Goal: Information Seeking & Learning: Learn about a topic

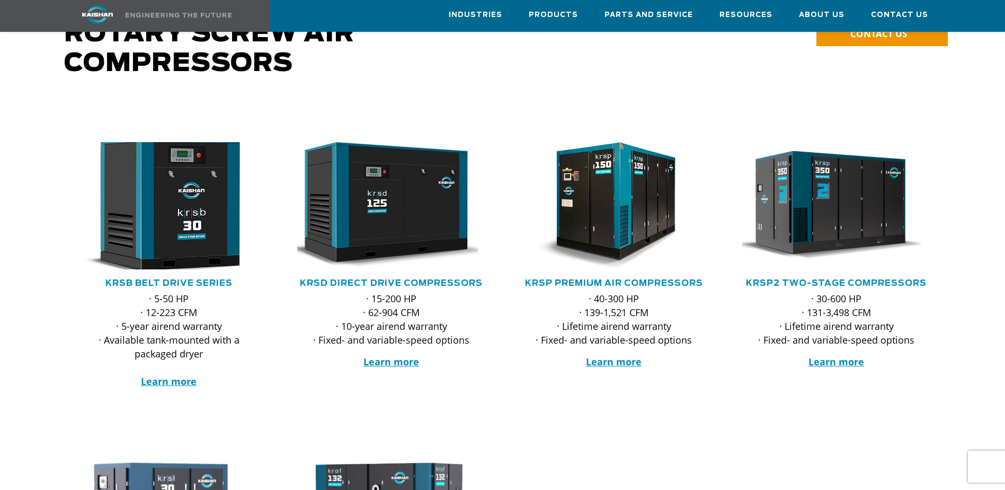
scroll to position [159, 0]
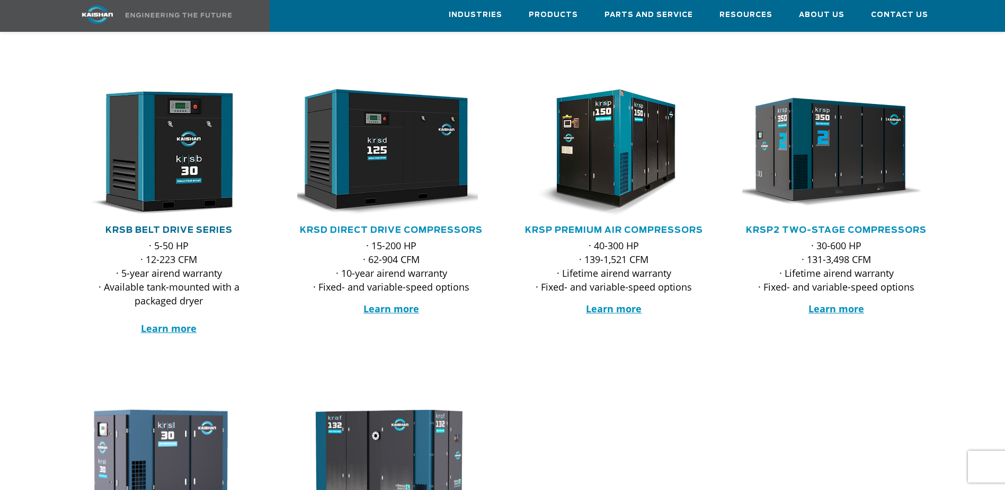
click at [202, 226] on link "KRSB Belt Drive Series" at bounding box center [168, 230] width 127 height 8
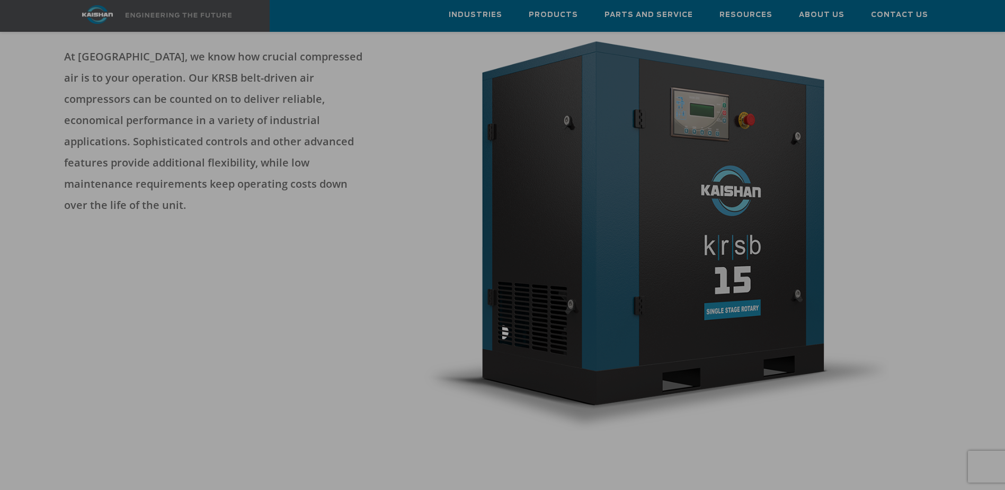
scroll to position [159, 0]
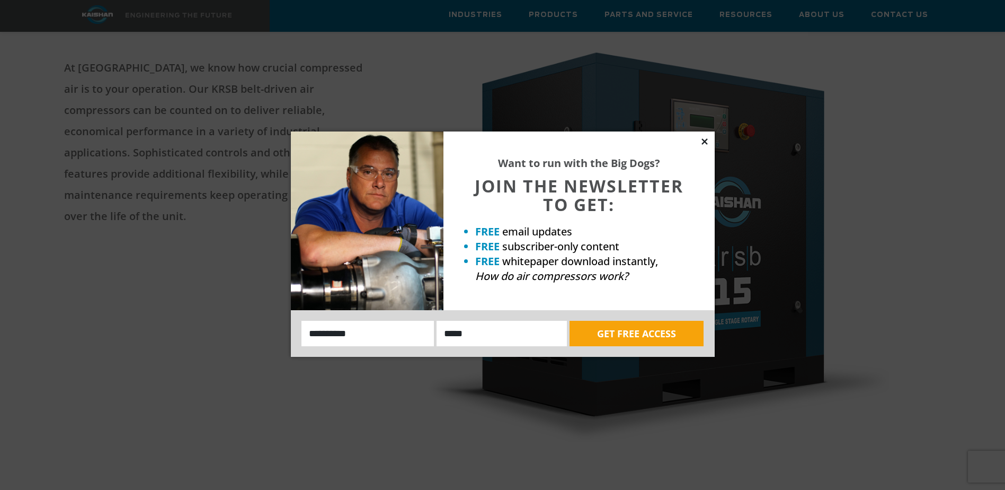
click at [706, 143] on icon at bounding box center [704, 141] width 6 height 6
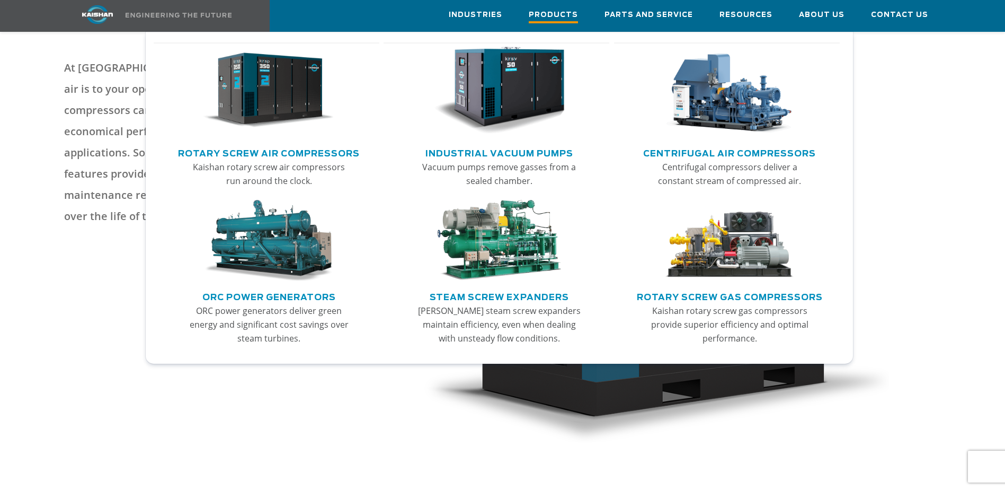
click at [568, 15] on span "Products" at bounding box center [553, 16] width 49 height 14
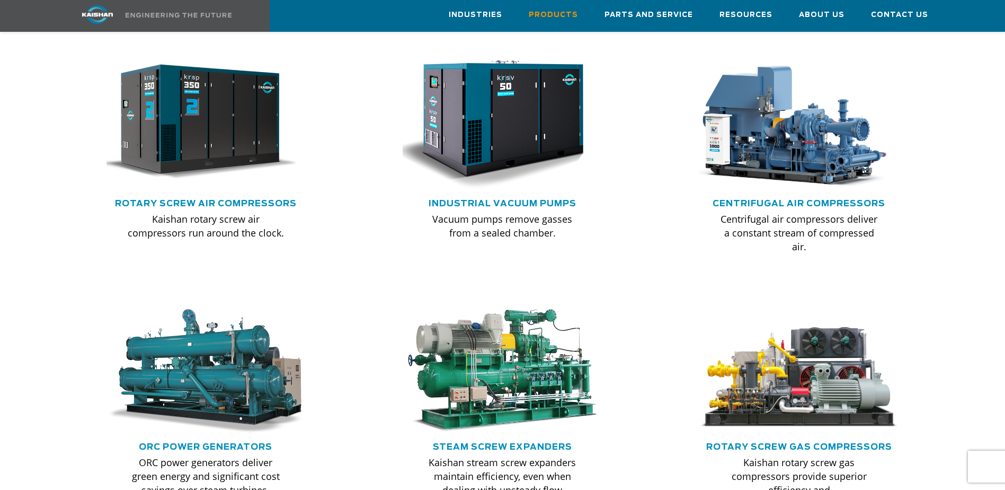
scroll to position [689, 0]
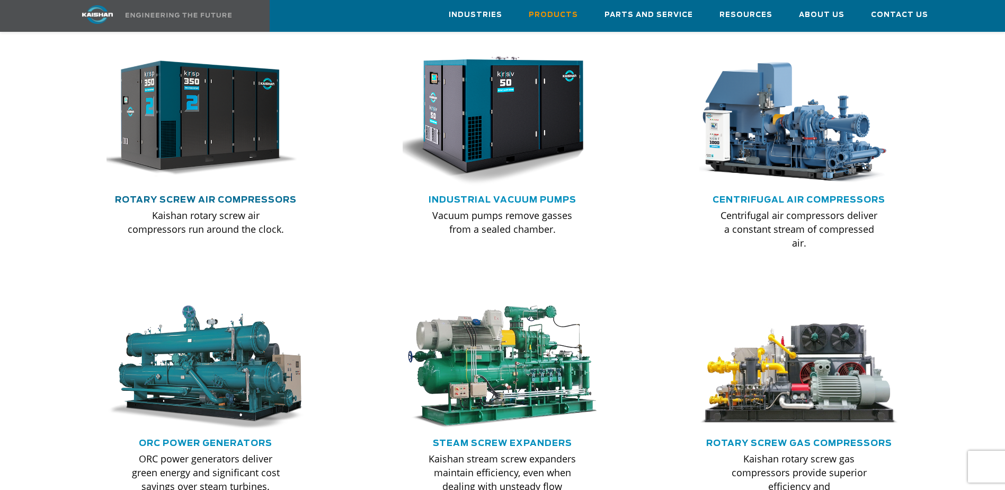
click at [227, 195] on link "Rotary Screw Air Compressors" at bounding box center [206, 199] width 182 height 8
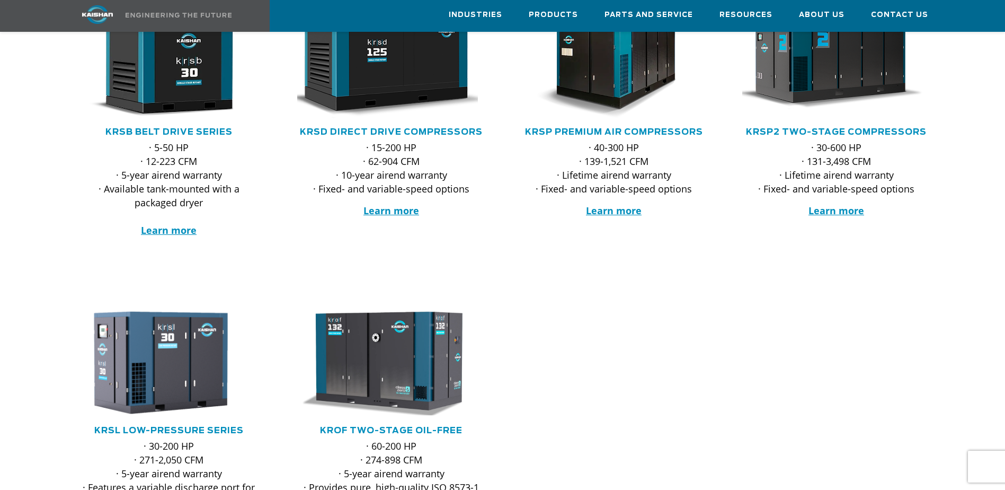
scroll to position [318, 0]
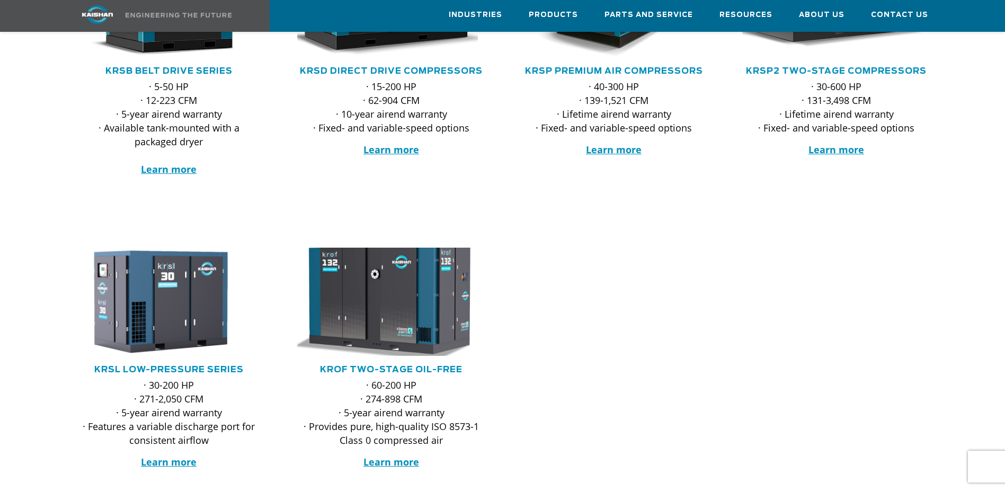
click at [388, 301] on img at bounding box center [384, 301] width 208 height 119
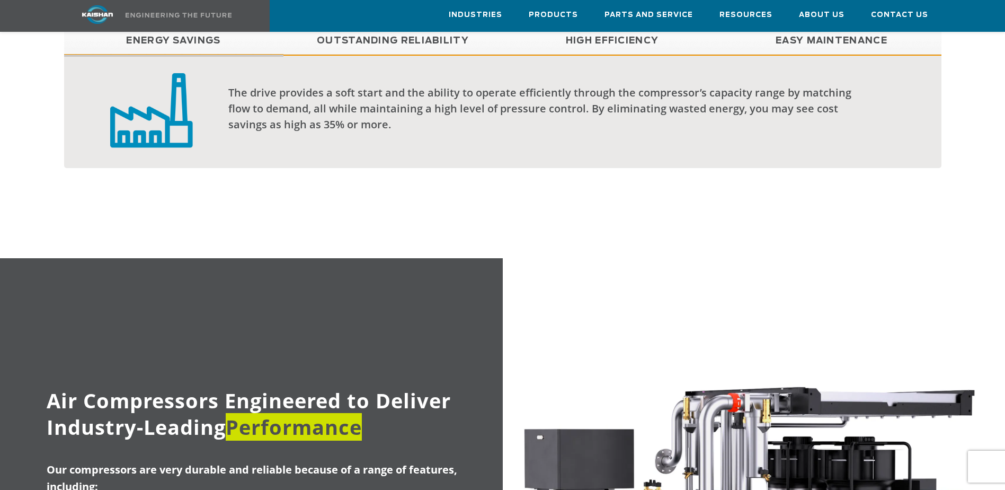
scroll to position [901, 0]
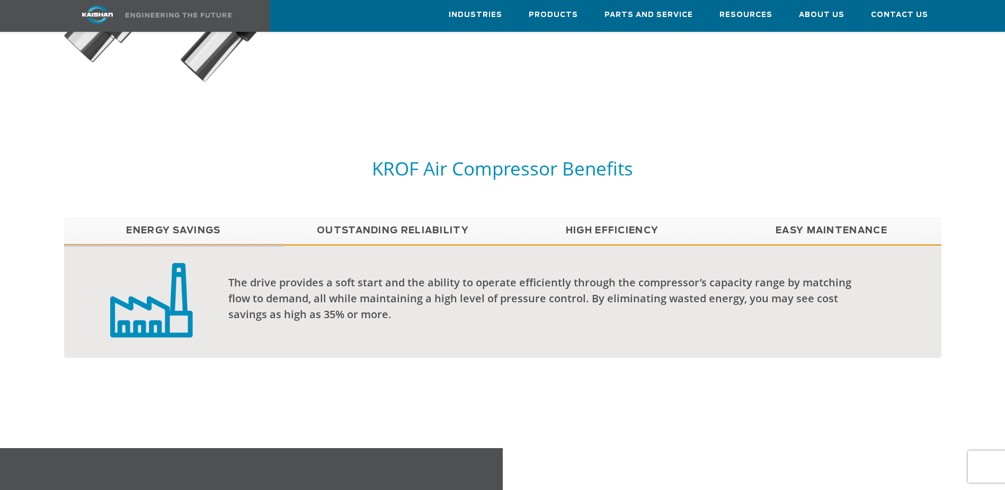
click at [350, 217] on link "Outstanding Reliability" at bounding box center [392, 230] width 219 height 26
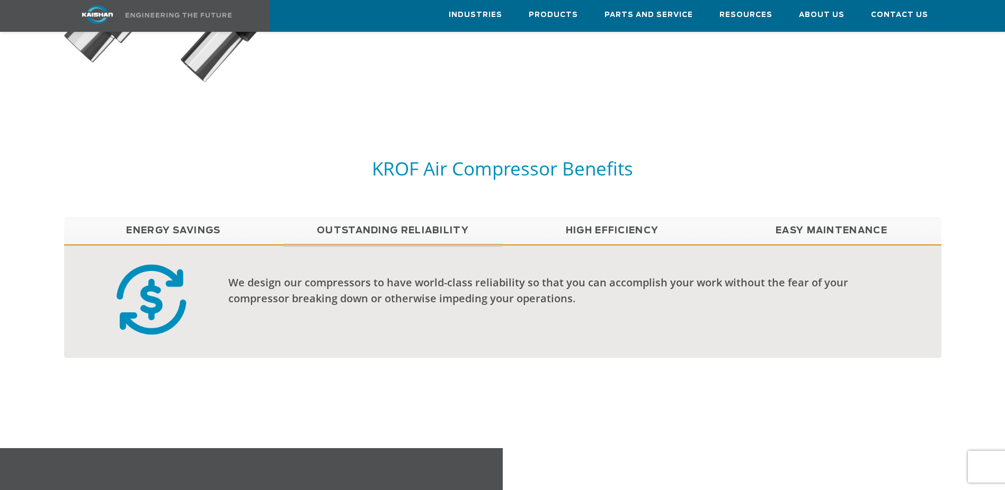
click at [602, 217] on link "High Efficiency" at bounding box center [612, 230] width 219 height 26
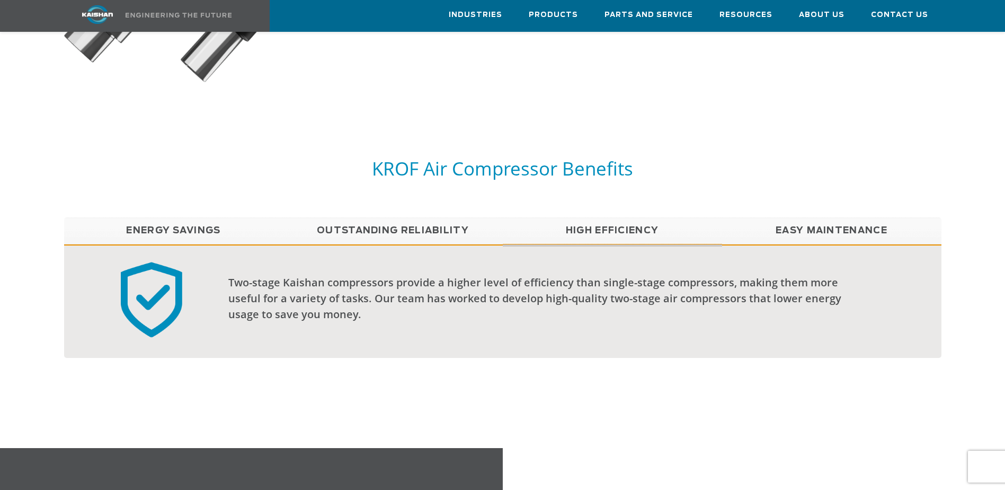
click at [817, 217] on link "Easy Maintenance" at bounding box center [831, 230] width 219 height 26
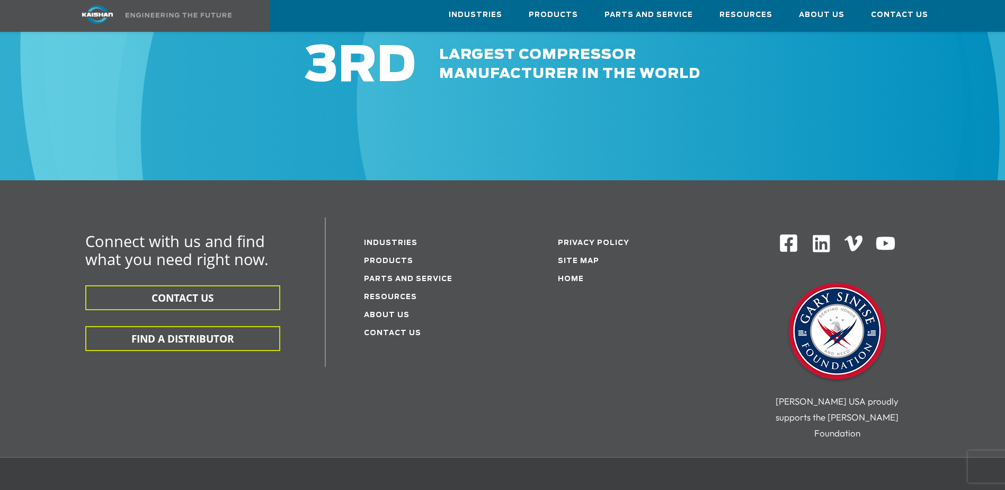
scroll to position [3709, 0]
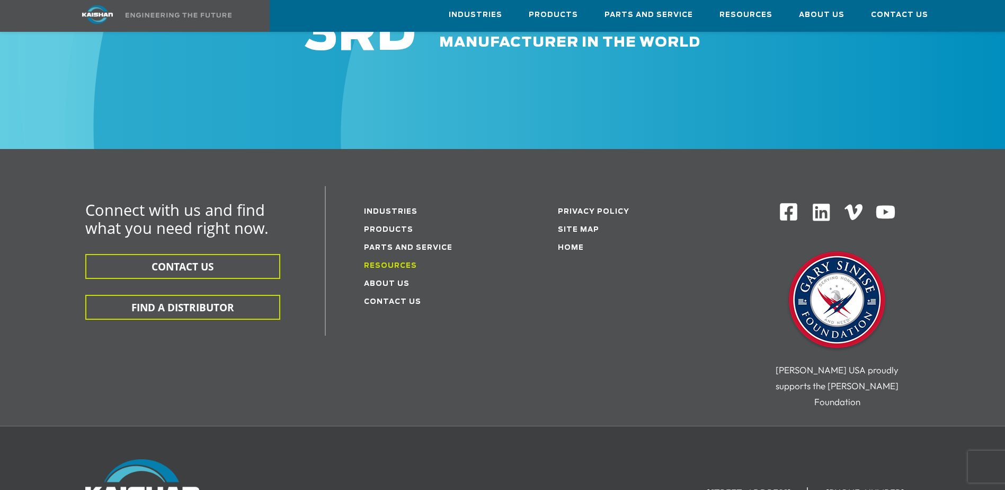
click at [391, 262] on link "Resources" at bounding box center [390, 265] width 53 height 7
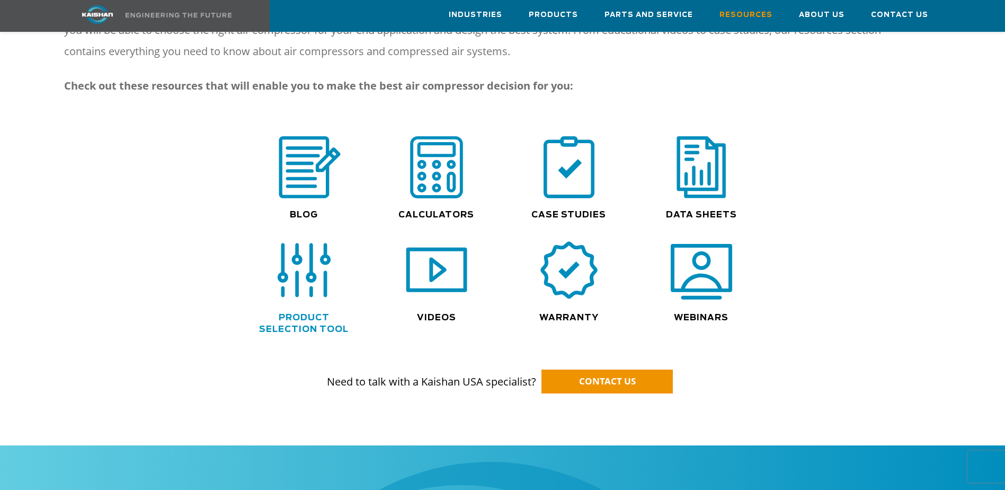
scroll to position [742, 0]
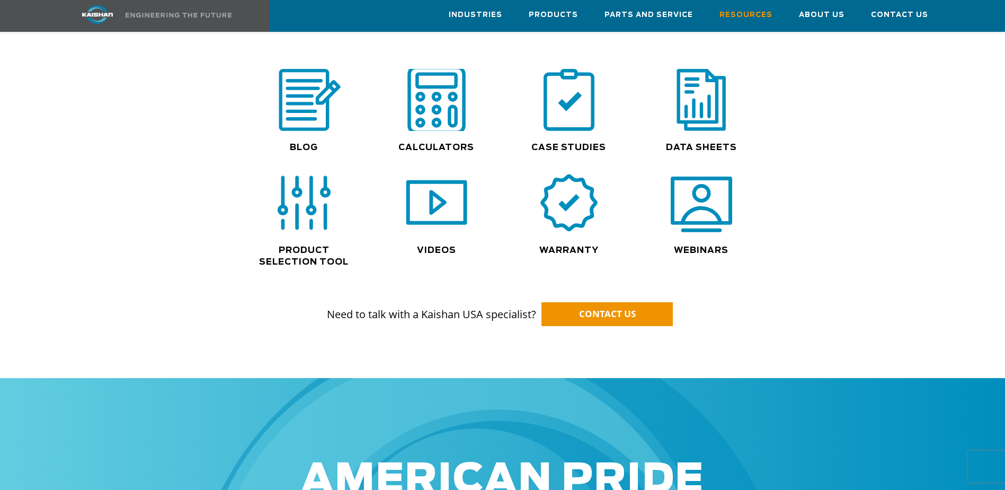
click at [443, 99] on img at bounding box center [437, 100] width 68 height 68
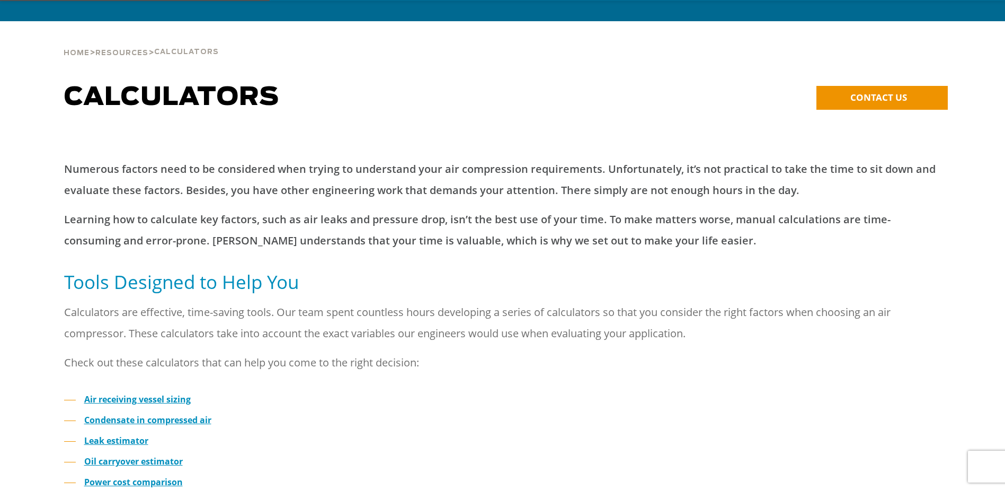
scroll to position [159, 0]
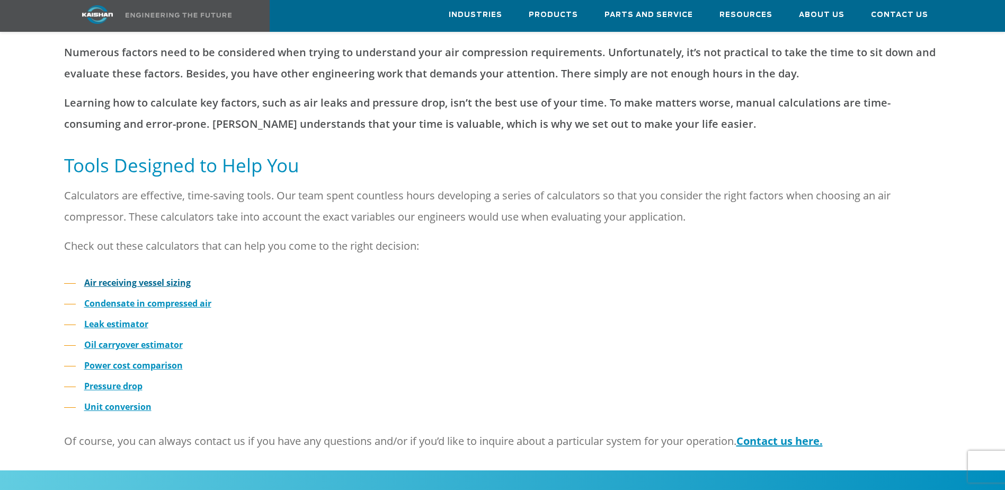
click at [136, 277] on strong "Air receiving vessel sizing" at bounding box center [137, 283] width 106 height 12
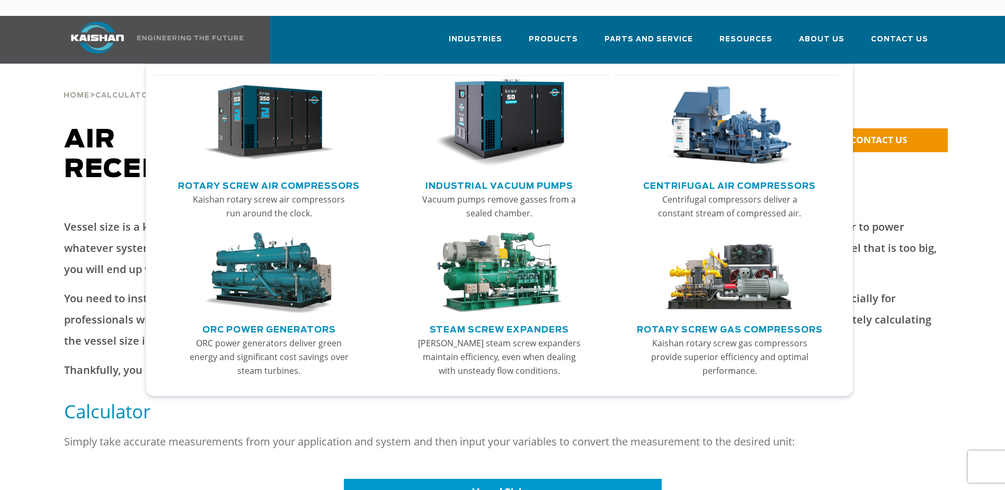
click at [266, 176] on link "Rotary Screw Air Compressors" at bounding box center [269, 184] width 182 height 16
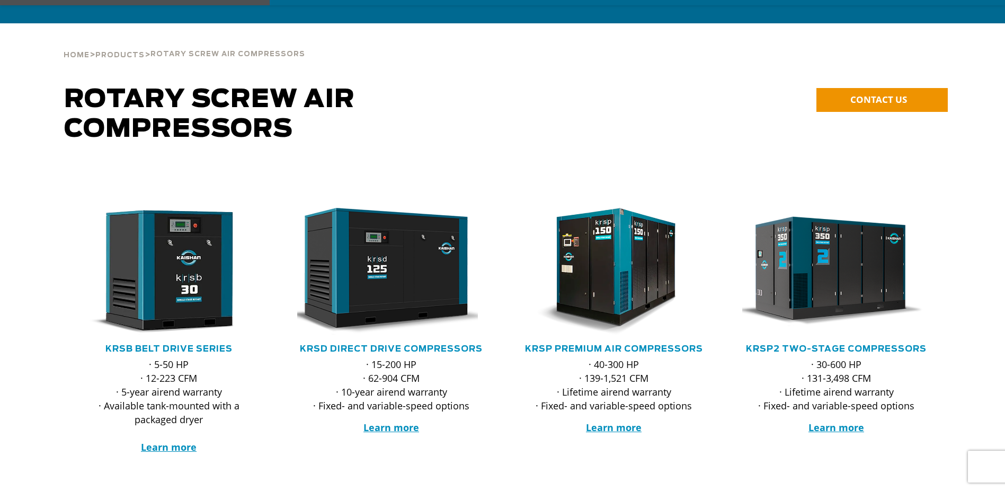
scroll to position [159, 0]
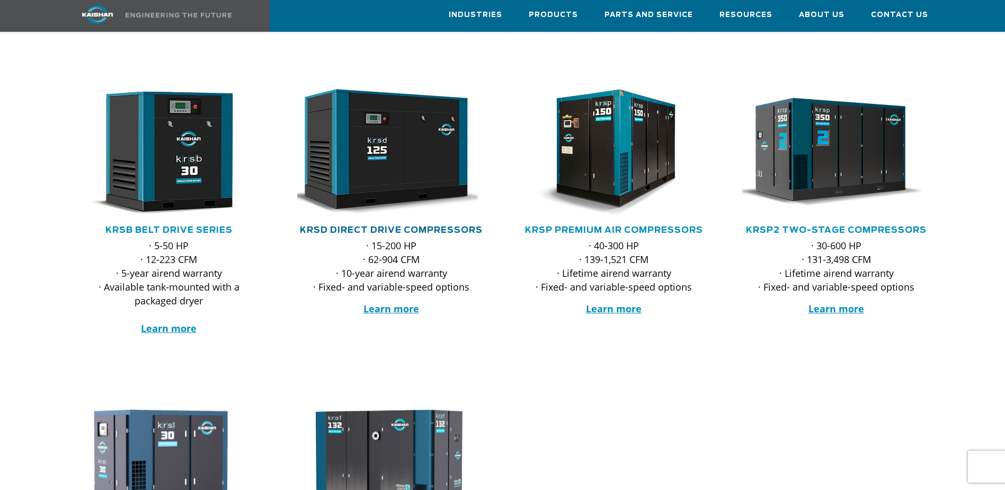
click at [391, 226] on link "KRSD Direct Drive Compressors" at bounding box center [391, 230] width 183 height 8
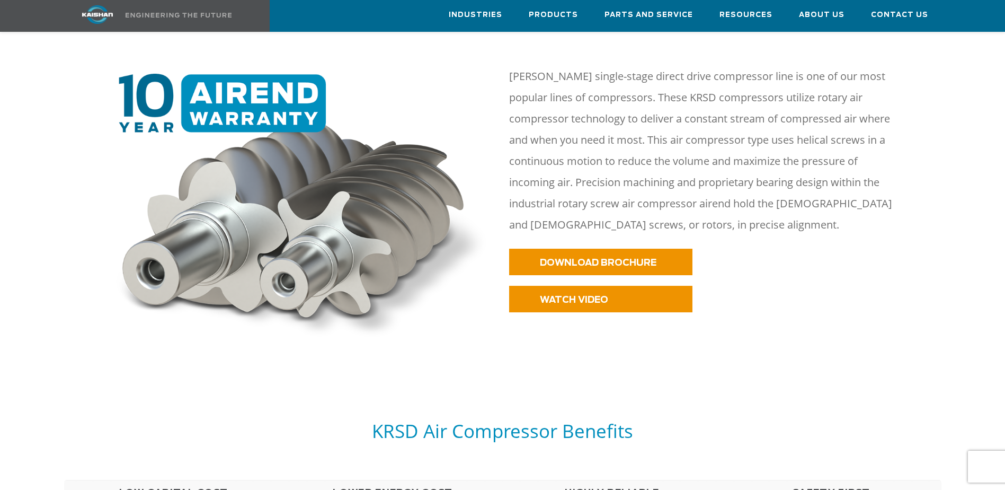
scroll to position [530, 0]
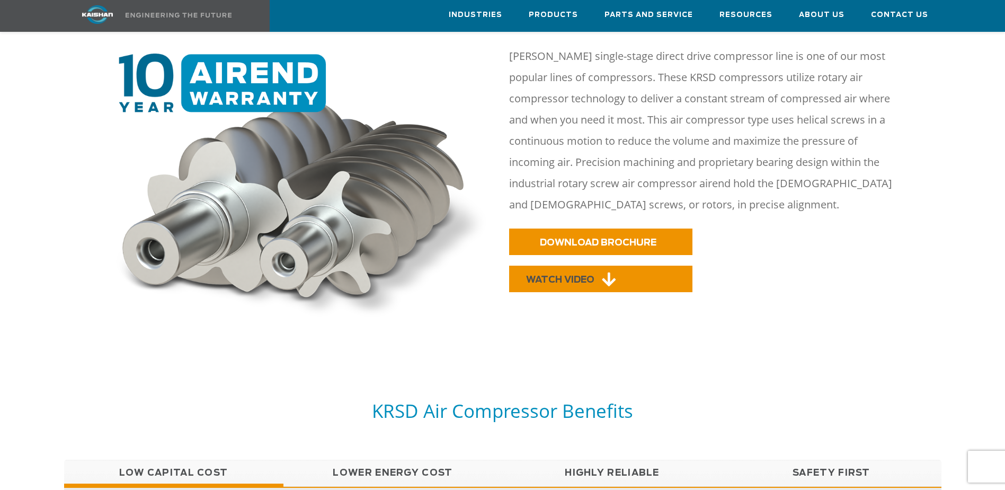
click at [544, 275] on span "WATCH VIDEO" at bounding box center [560, 279] width 68 height 9
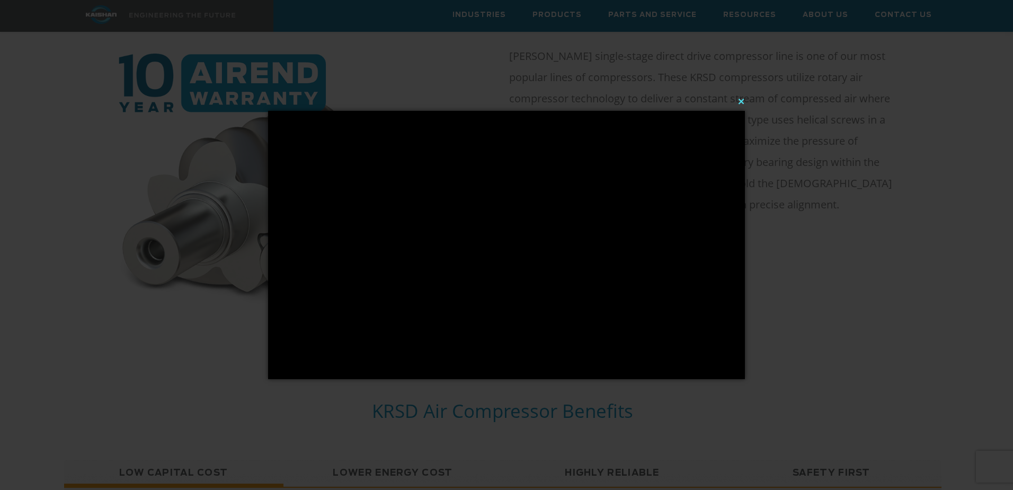
click at [743, 99] on button "×" at bounding box center [509, 101] width 477 height 23
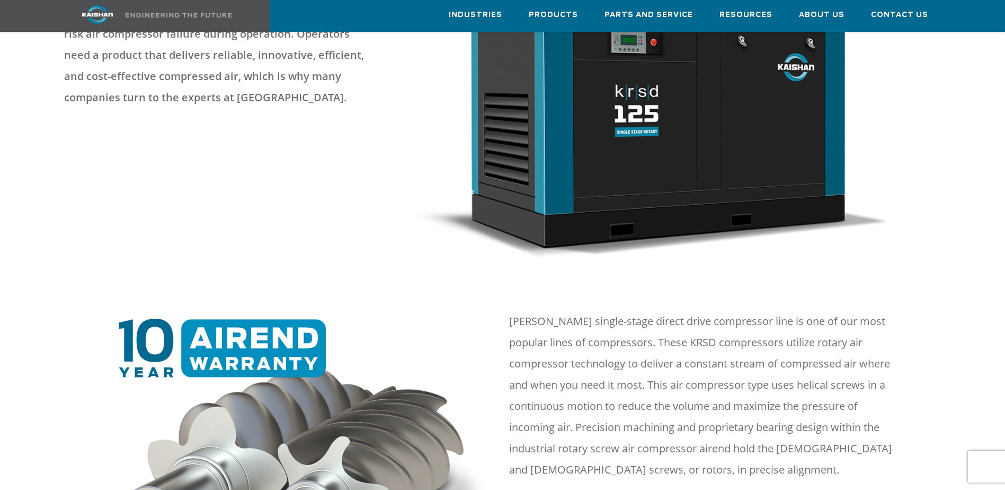
scroll to position [0, 0]
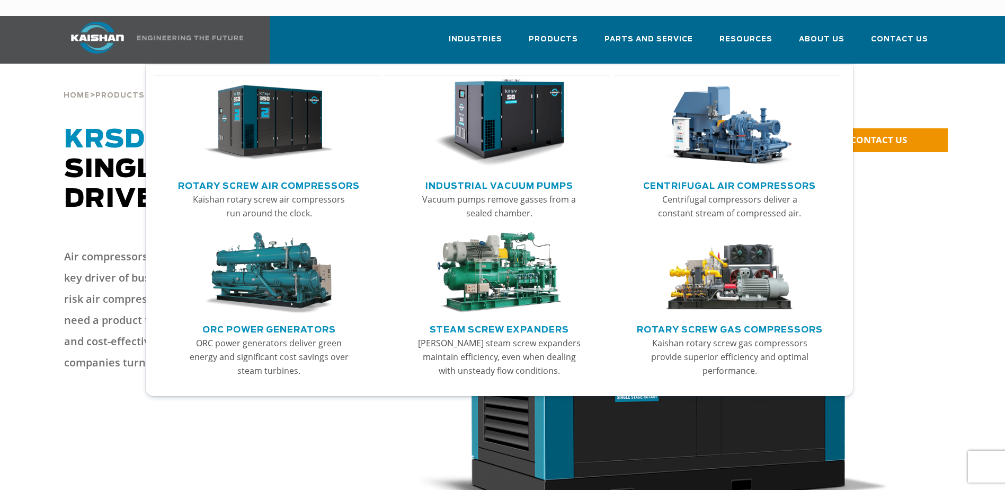
click at [301, 176] on link "Rotary Screw Air Compressors" at bounding box center [269, 184] width 182 height 16
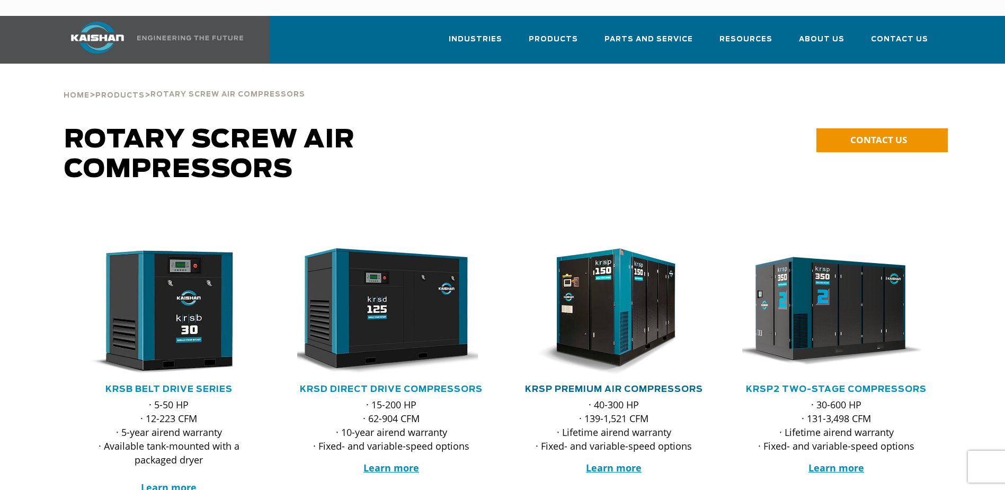
click at [573, 385] on link "KRSP Premium Air Compressors" at bounding box center [614, 389] width 178 height 8
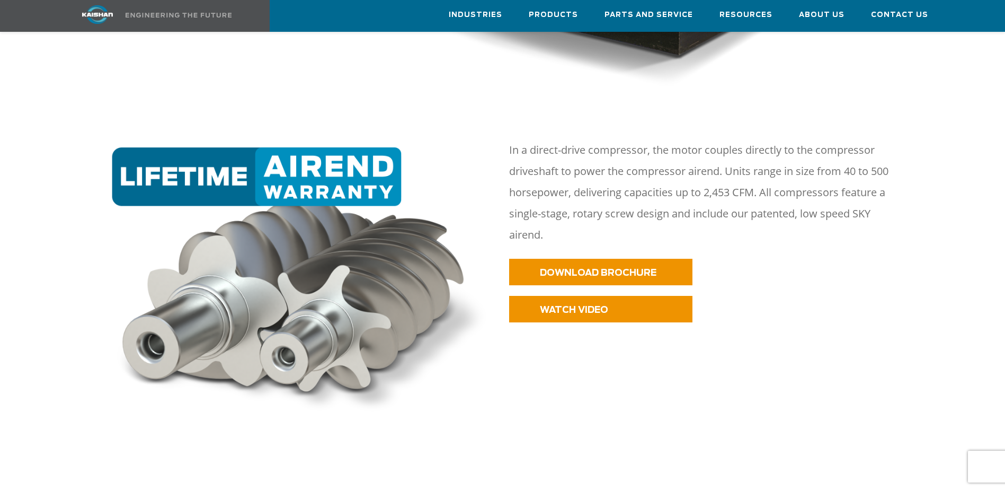
scroll to position [530, 0]
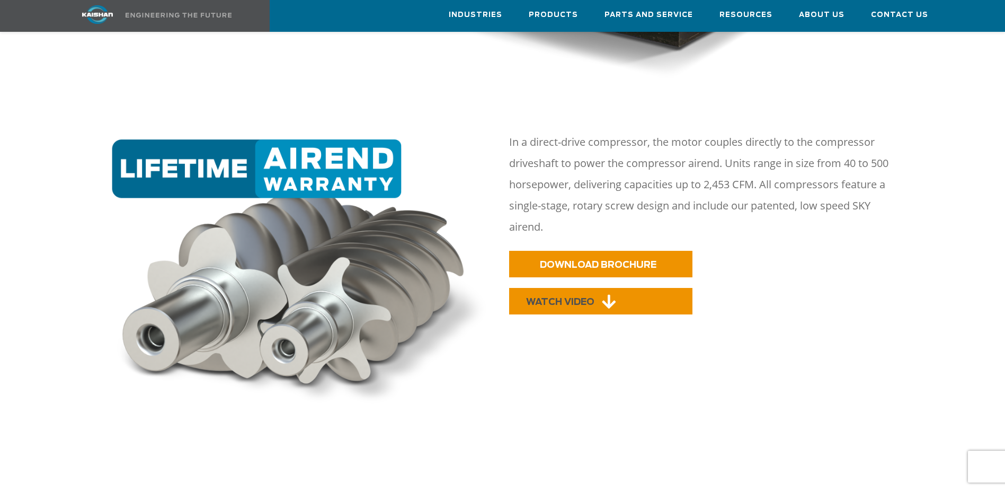
click at [578, 293] on link "WATCH VIDEO" at bounding box center [600, 301] width 183 height 26
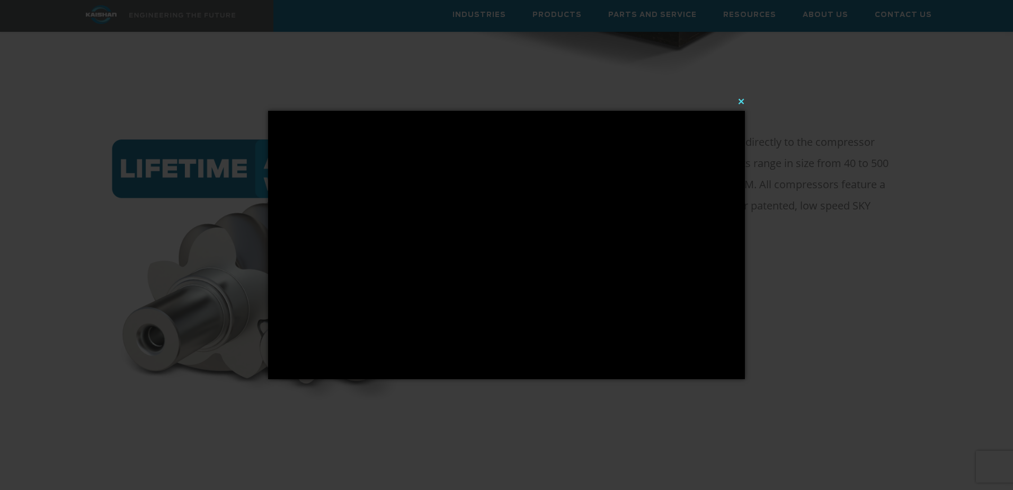
click at [741, 99] on button "×" at bounding box center [509, 101] width 477 height 23
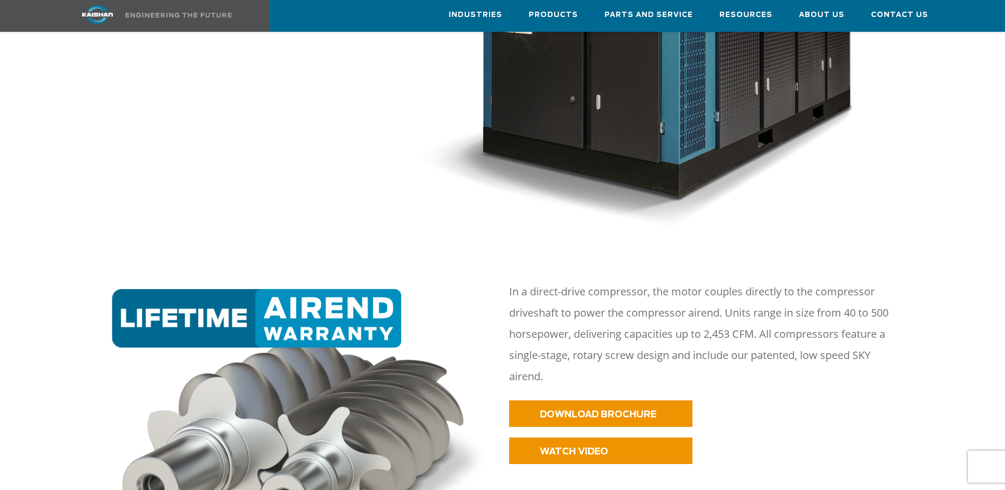
scroll to position [318, 0]
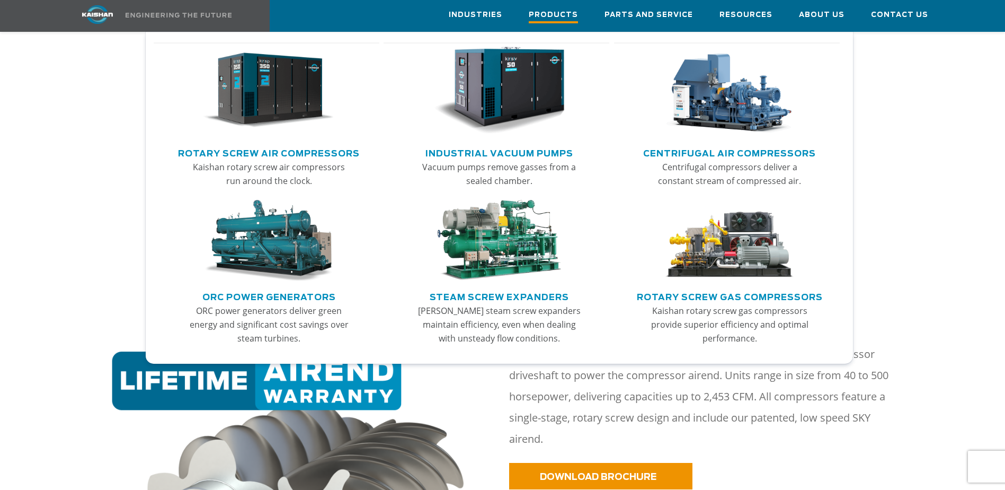
click at [558, 9] on span "Products" at bounding box center [553, 16] width 49 height 14
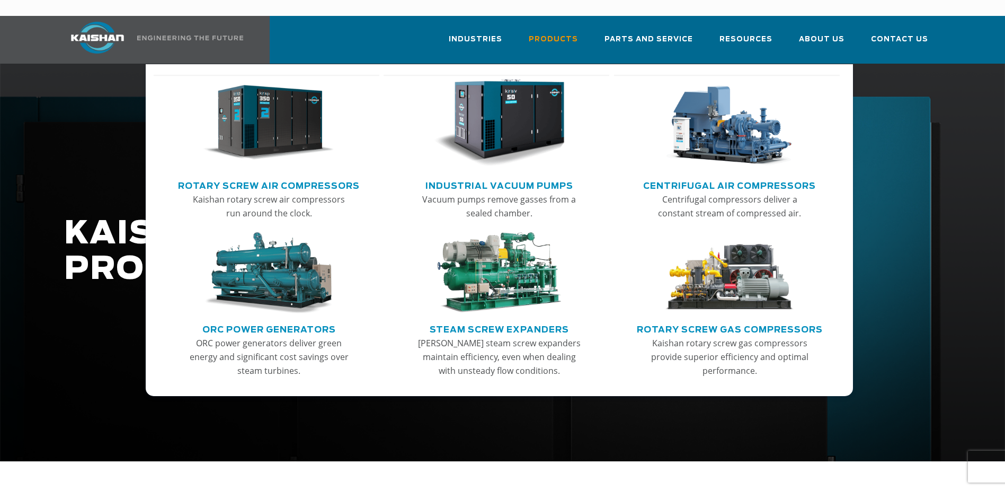
click at [254, 176] on link "Rotary Screw Air Compressors" at bounding box center [269, 184] width 182 height 16
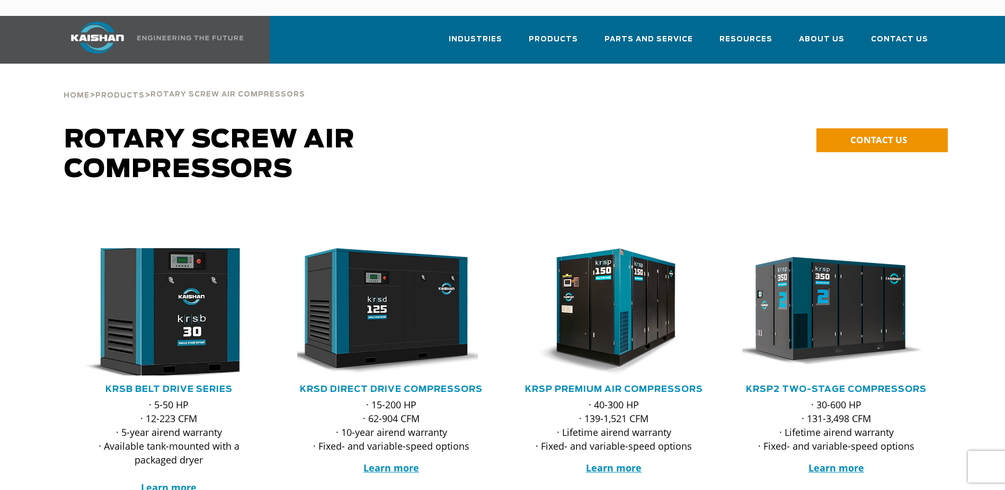
click at [141, 351] on img at bounding box center [161, 312] width 208 height 140
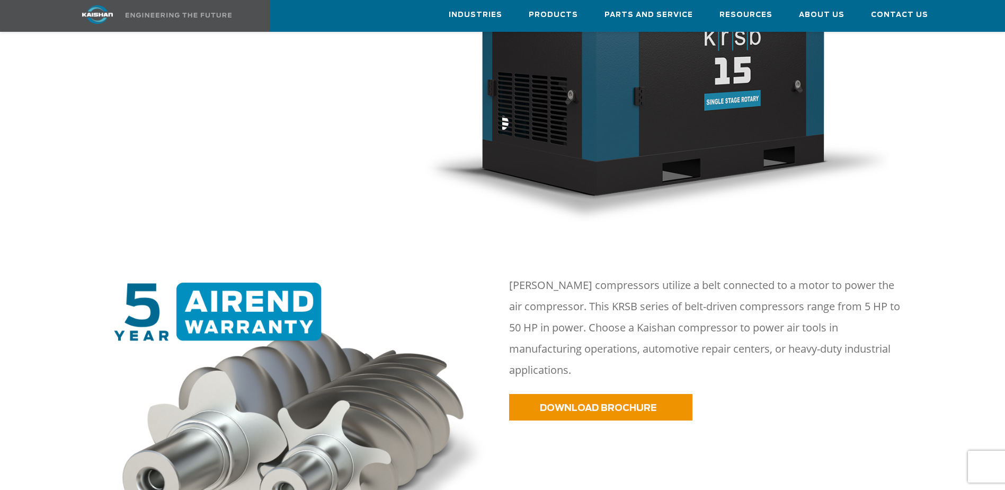
scroll to position [318, 0]
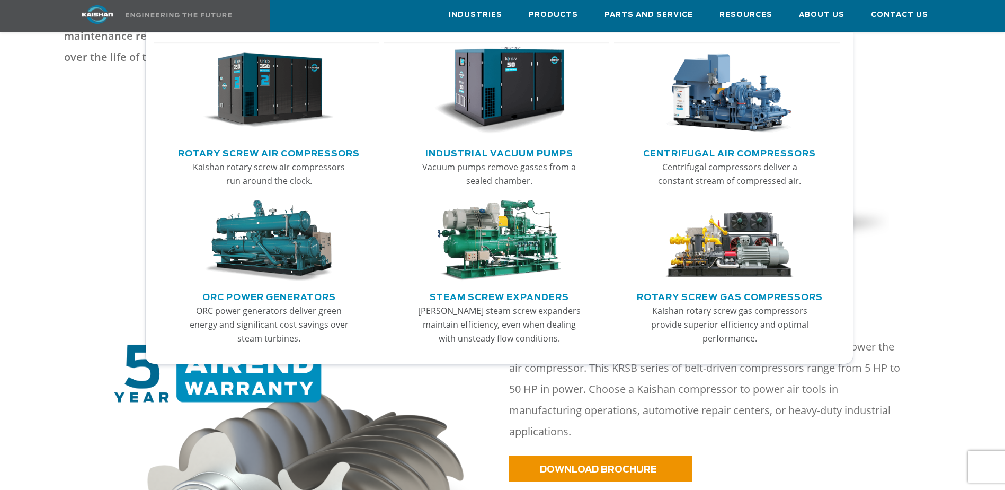
click at [304, 153] on link "Rotary Screw Air Compressors" at bounding box center [269, 152] width 182 height 16
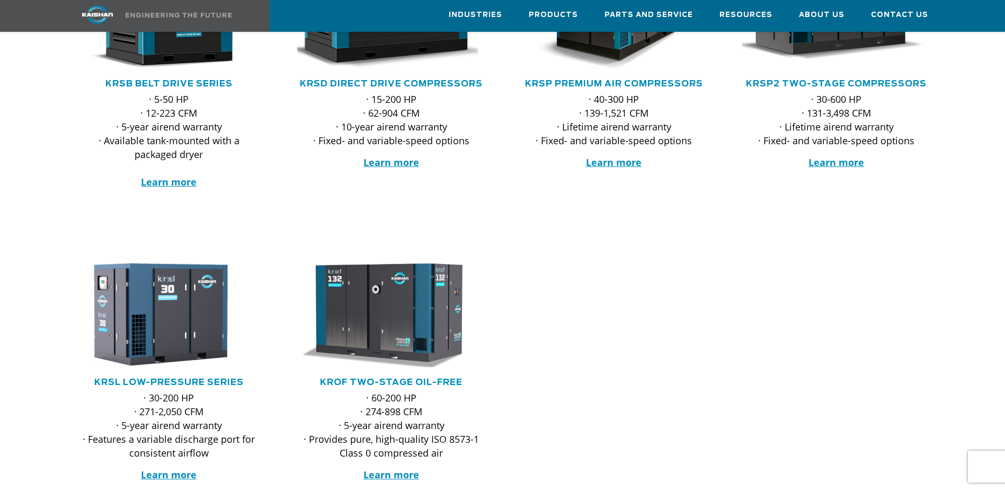
scroll to position [371, 0]
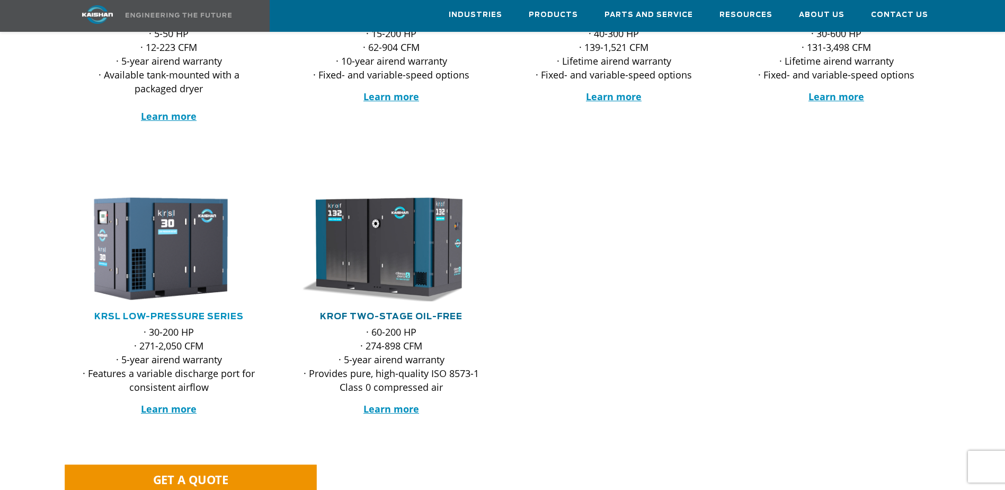
click at [378, 312] on link "KROF TWO-STAGE OIL-FREE" at bounding box center [391, 316] width 143 height 8
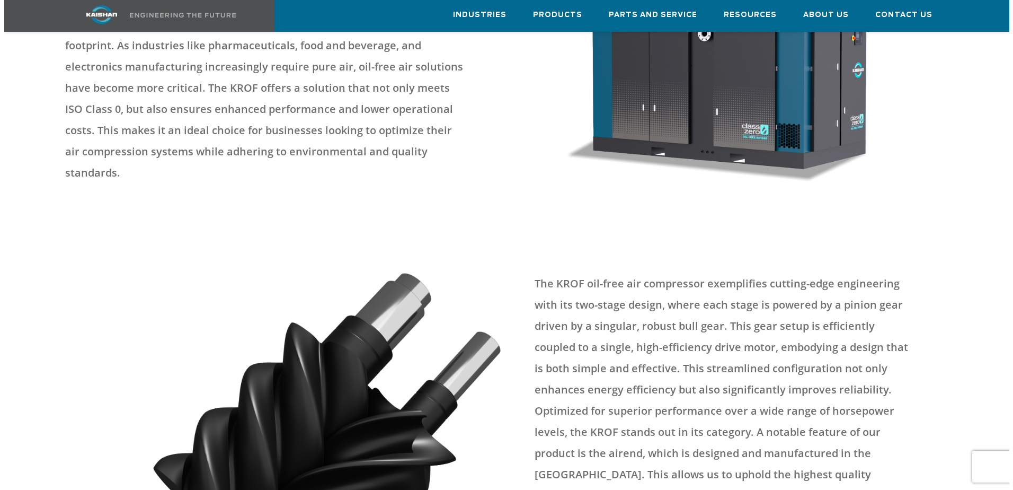
scroll to position [530, 0]
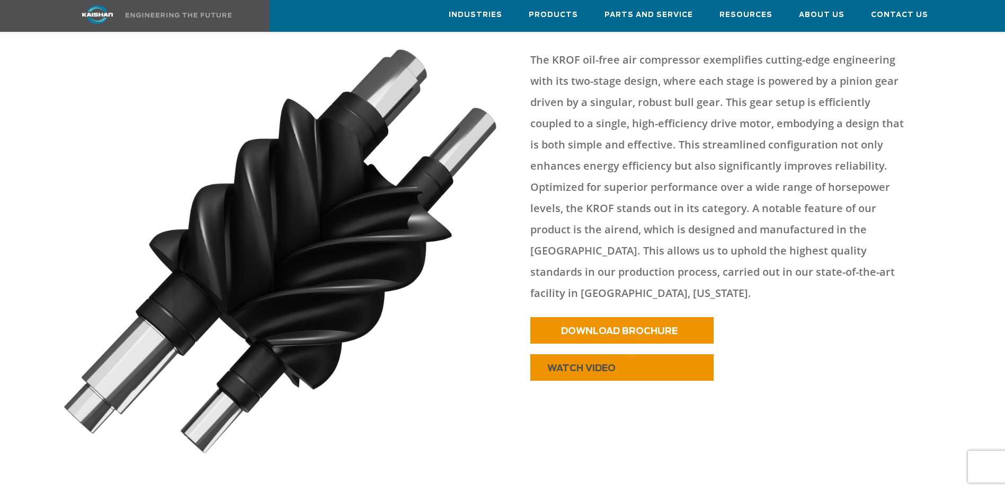
click at [647, 354] on link "WATCH VIDEO" at bounding box center [621, 367] width 183 height 26
